Goal: Transaction & Acquisition: Purchase product/service

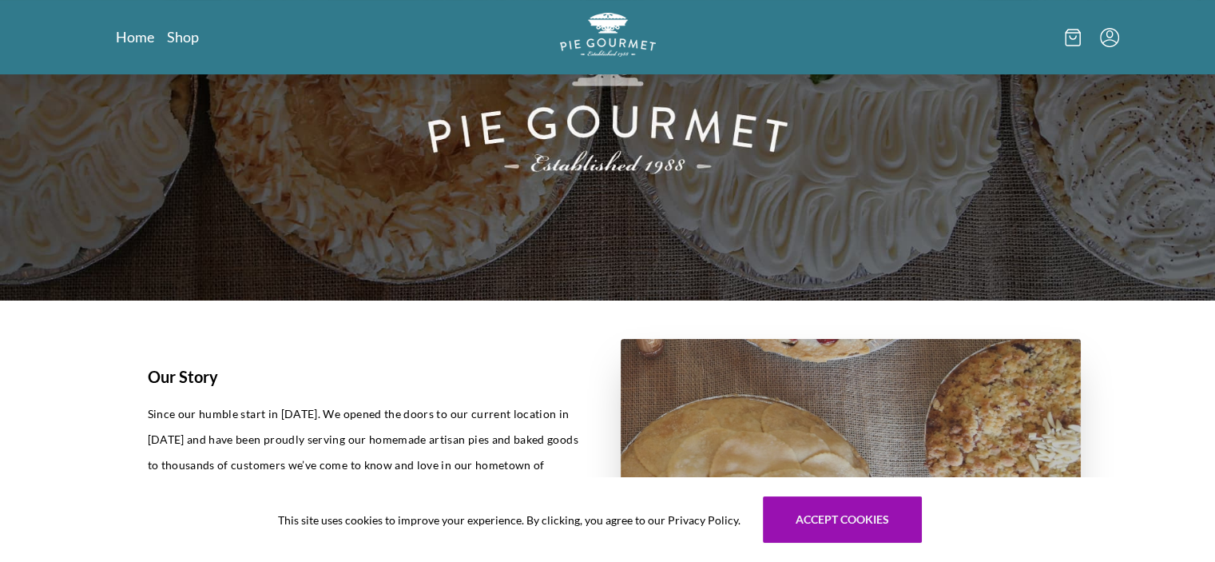
scroll to position [143, 0]
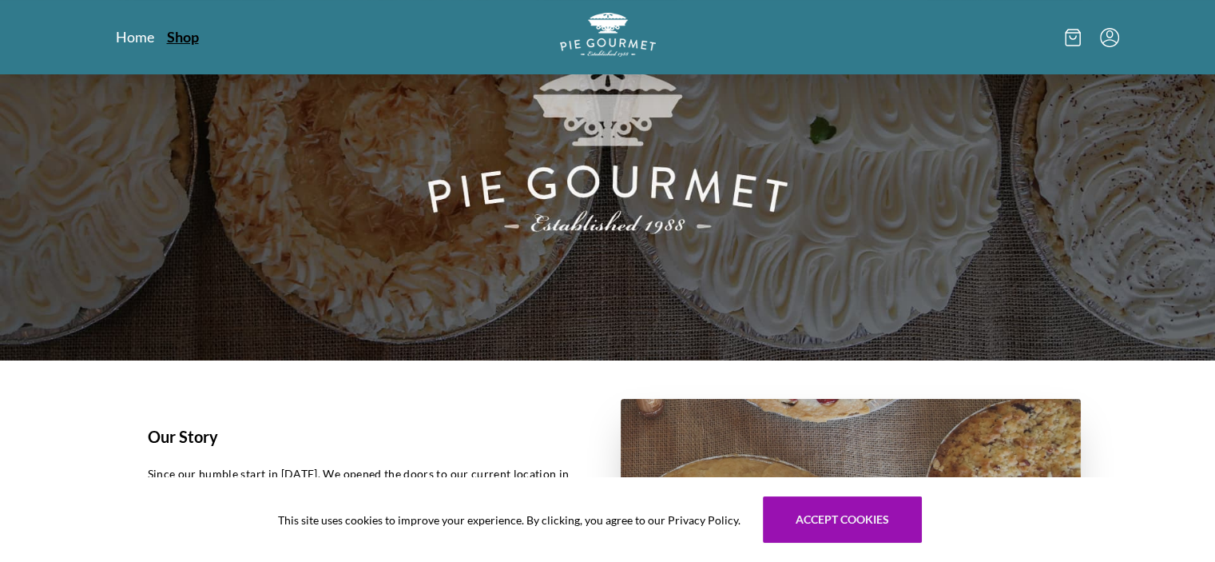
click at [190, 38] on link "Shop" at bounding box center [183, 36] width 32 height 19
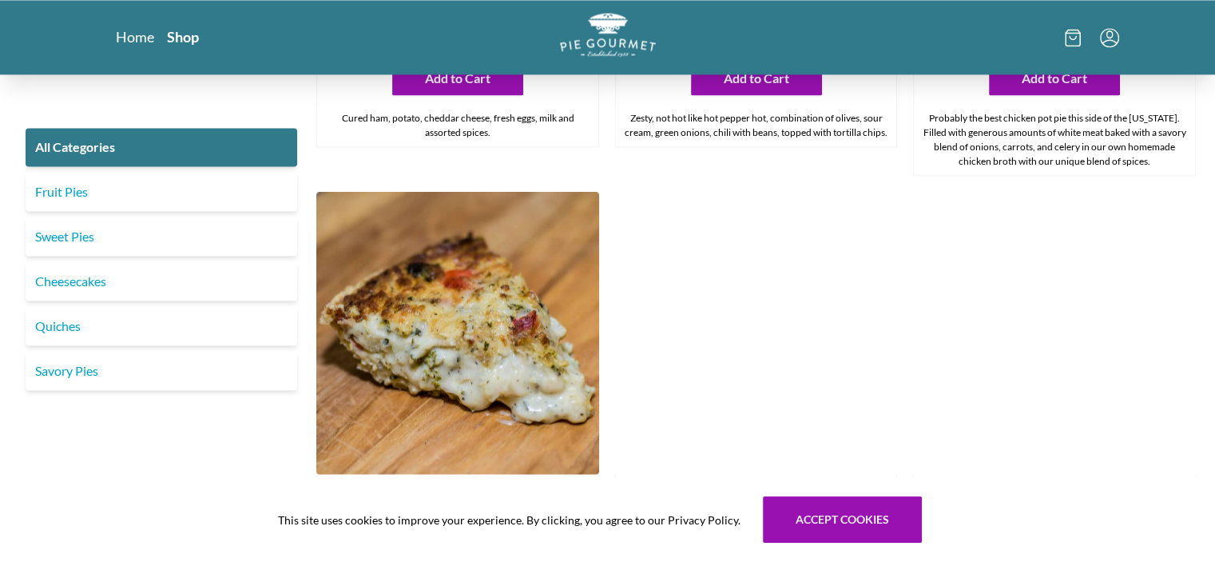
scroll to position [2703, 0]
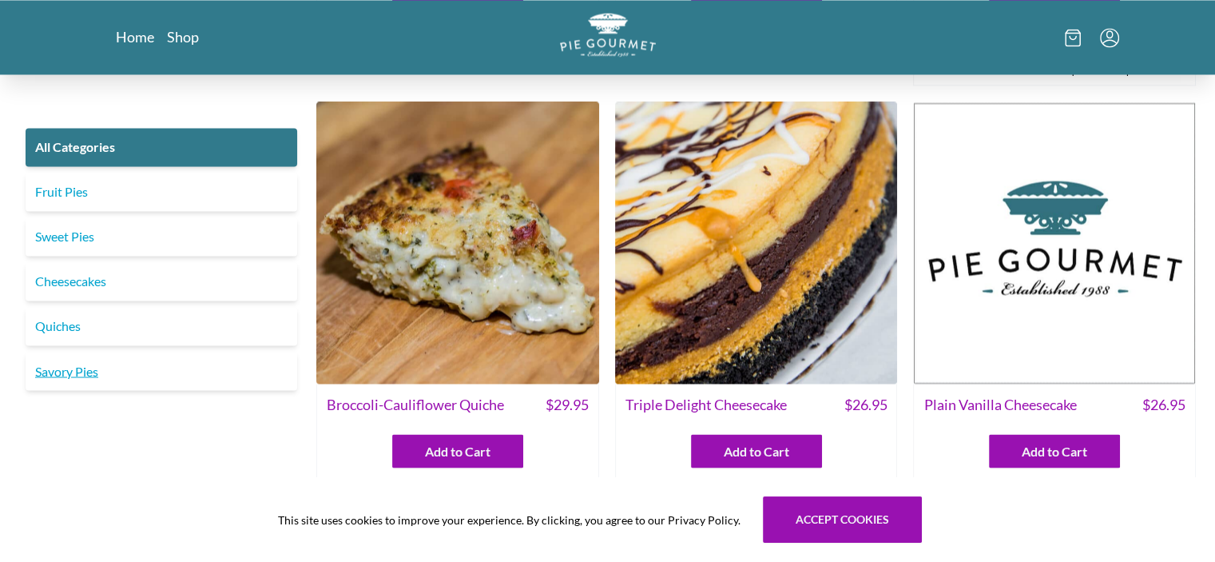
click at [97, 377] on link "Savory Pies" at bounding box center [162, 370] width 272 height 38
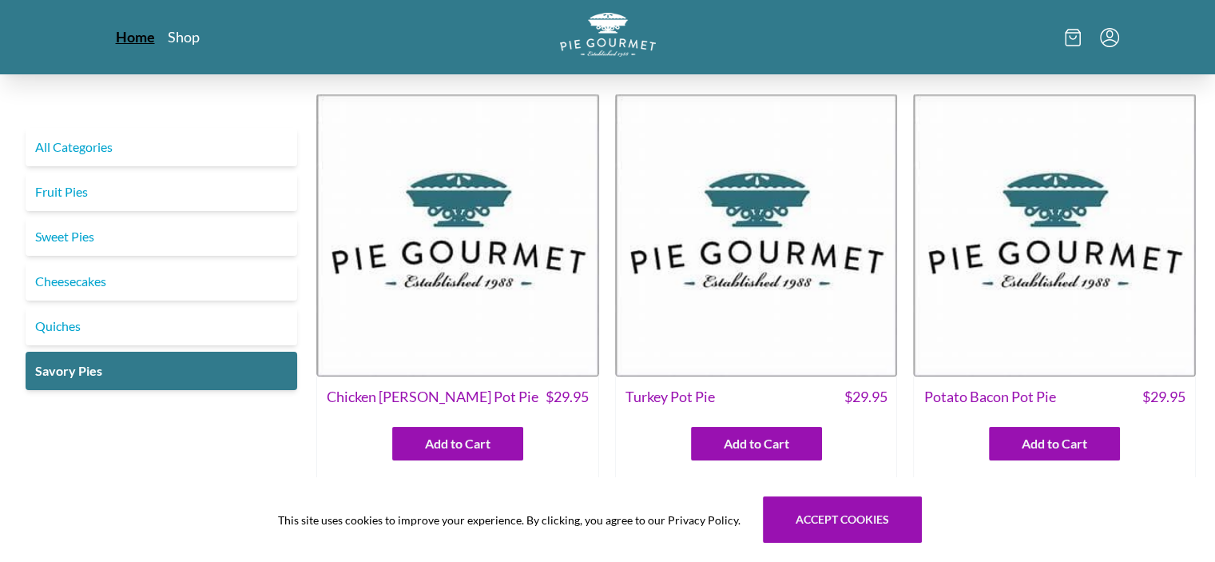
click at [119, 34] on link "Home" at bounding box center [135, 36] width 39 height 19
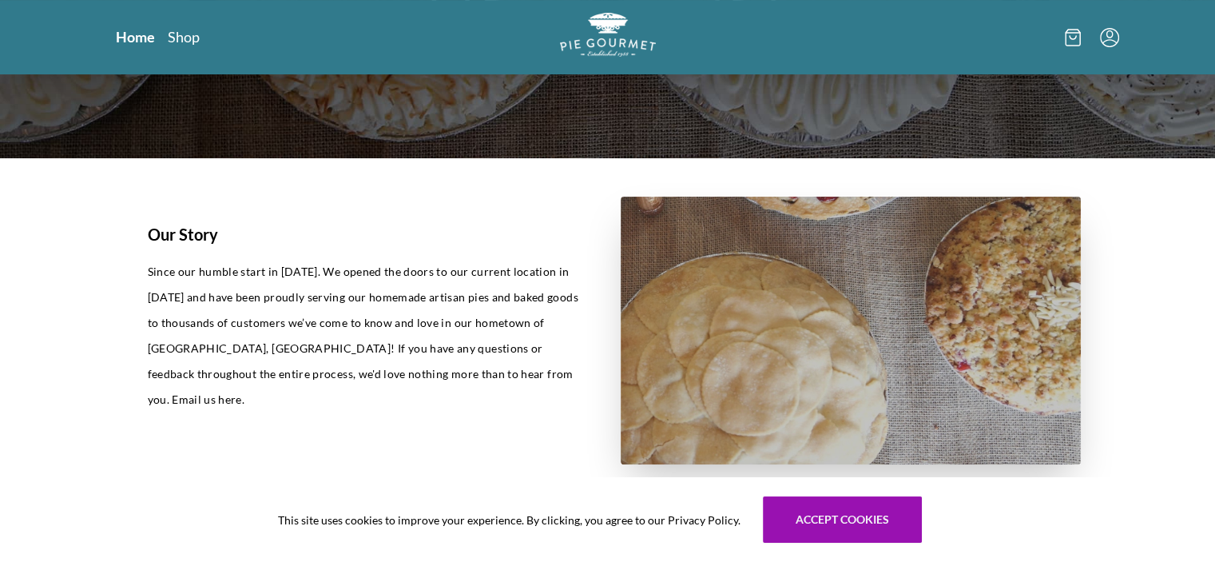
scroll to position [347, 0]
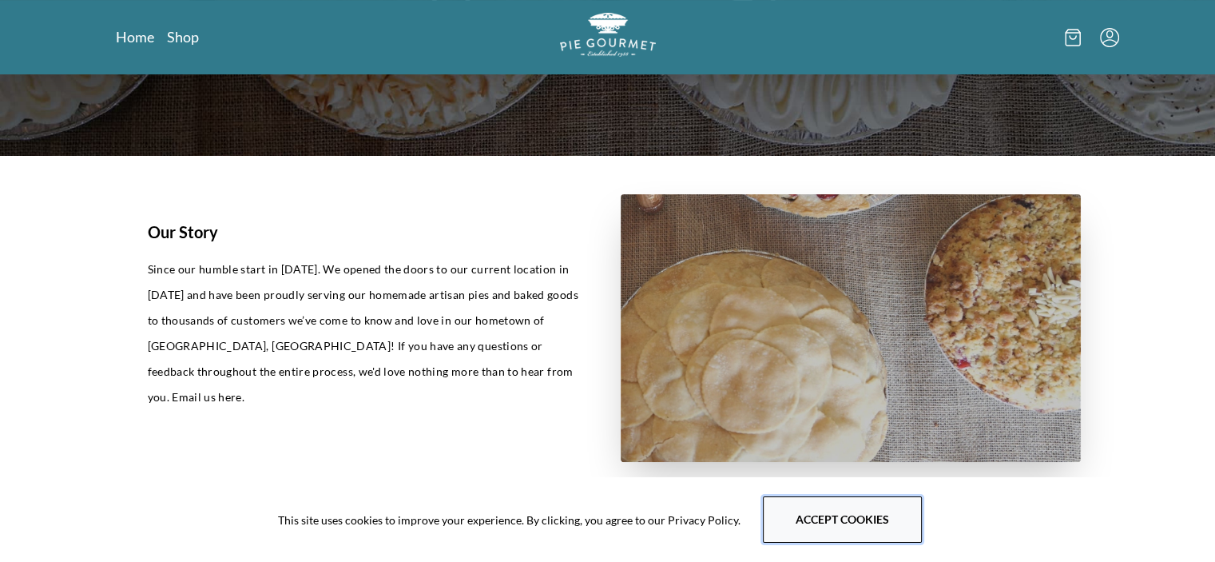
click at [880, 517] on button "Accept cookies" at bounding box center [842, 519] width 159 height 46
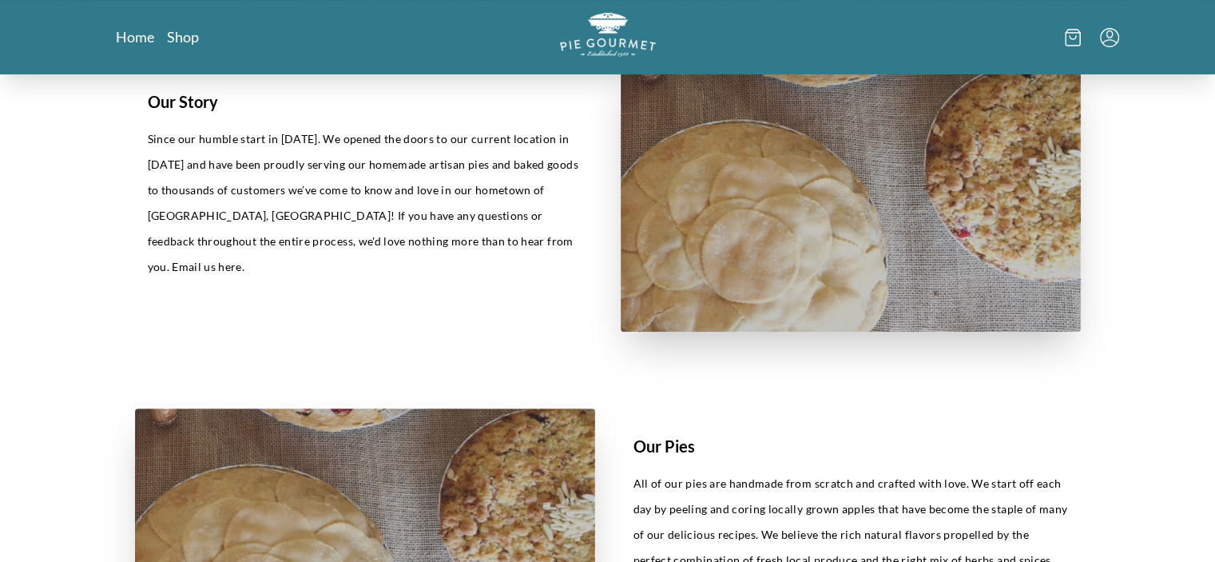
scroll to position [0, 0]
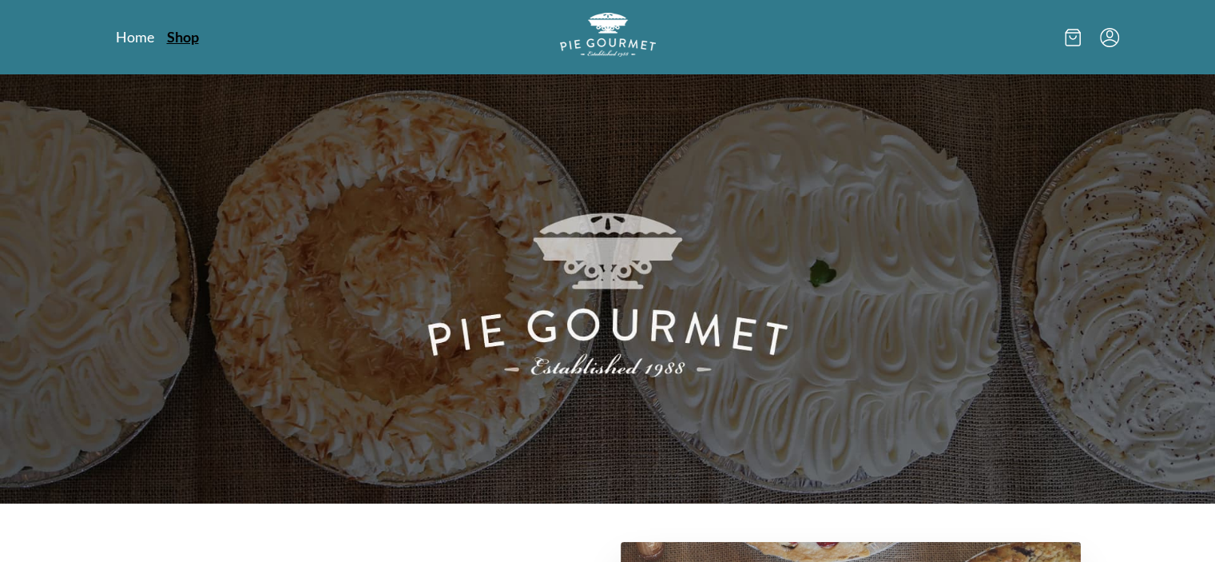
click at [182, 42] on link "Shop" at bounding box center [183, 36] width 32 height 19
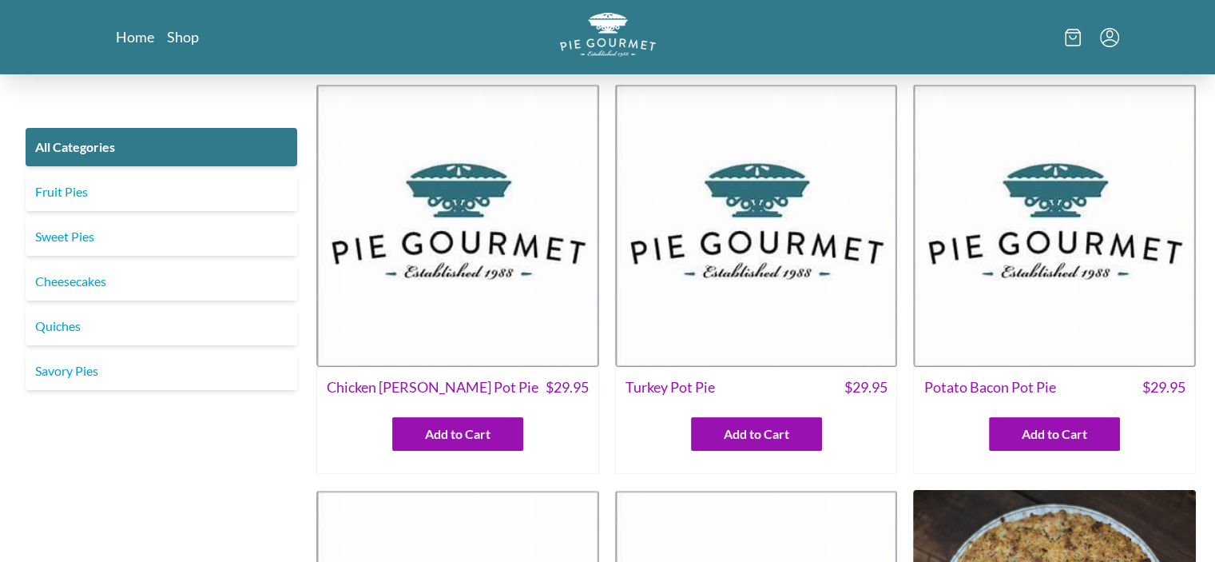
click at [412, 265] on img at bounding box center [457, 225] width 283 height 283
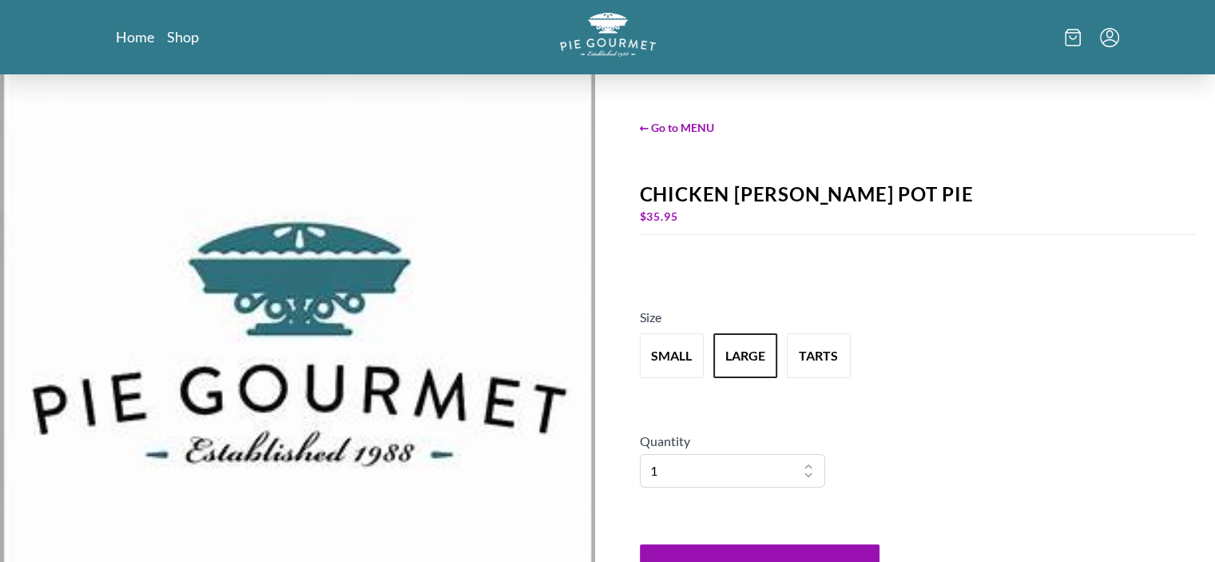
scroll to position [19, 0]
click at [673, 364] on button "small" at bounding box center [672, 356] width 70 height 50
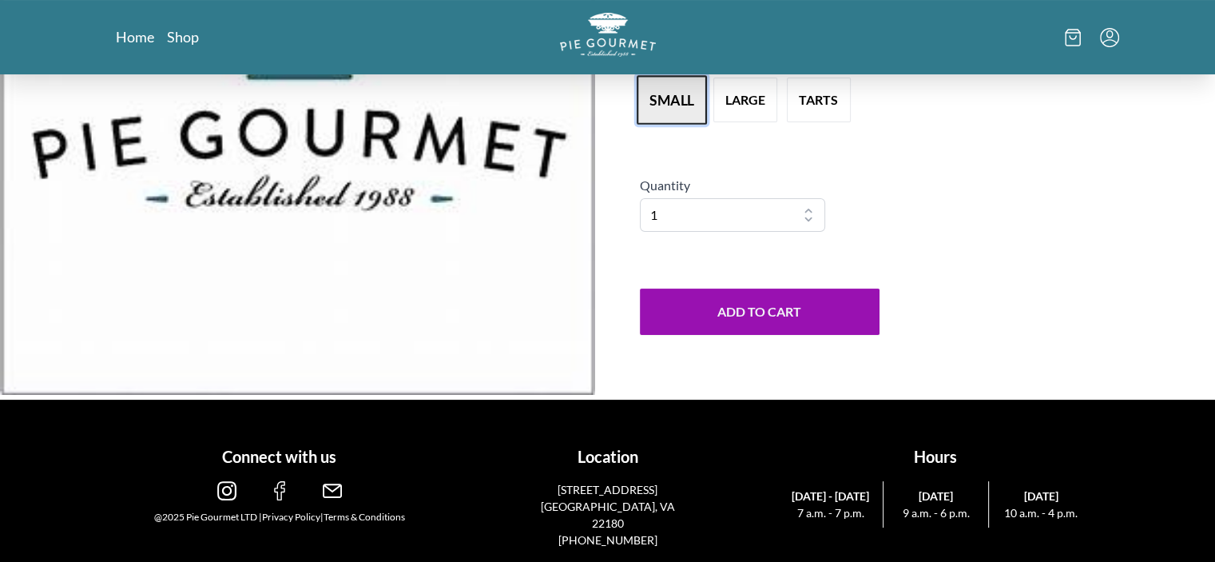
scroll to position [0, 0]
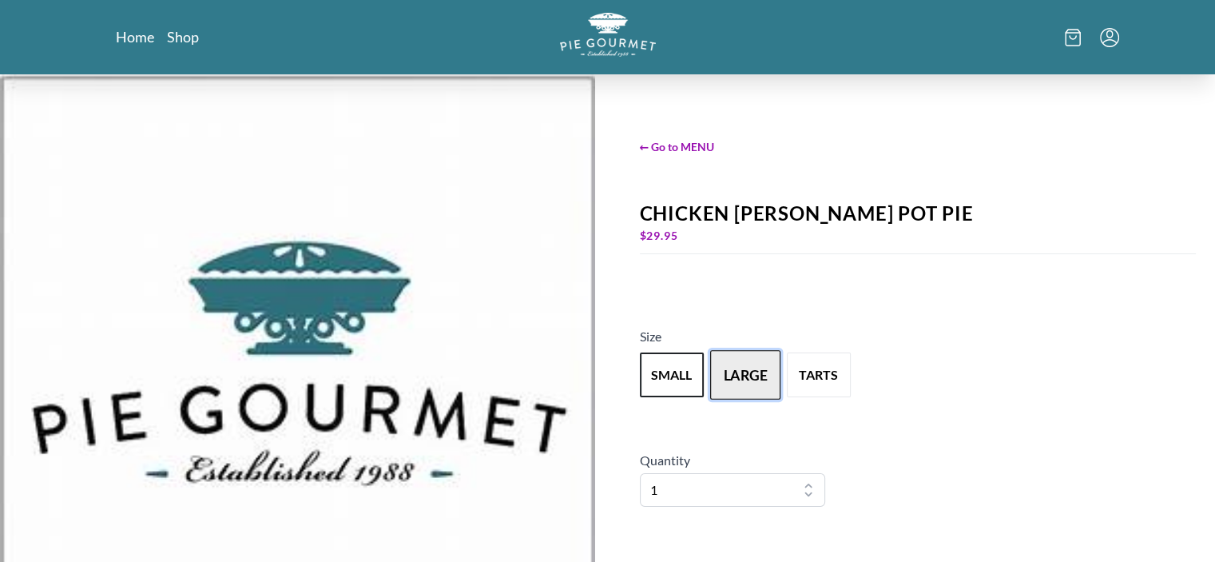
click at [745, 357] on button "large" at bounding box center [745, 375] width 70 height 50
click at [137, 38] on link "Home" at bounding box center [135, 36] width 39 height 19
